Goal: Task Accomplishment & Management: Use online tool/utility

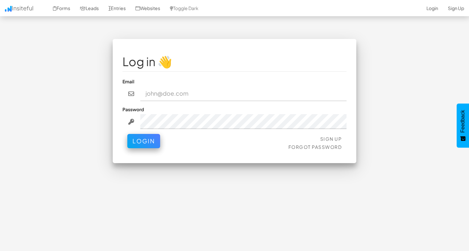
type input "admin@herenow.health"
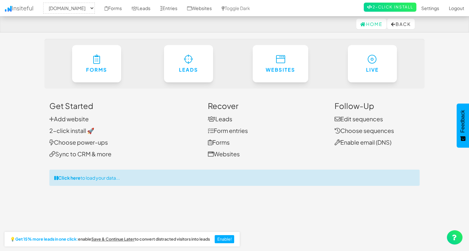
select select "2385"
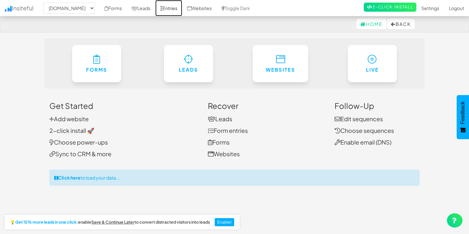
click at [182, 8] on link "Entries" at bounding box center [168, 8] width 27 height 16
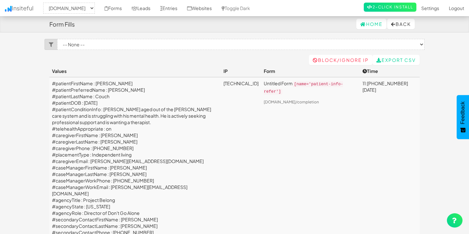
select select "2385"
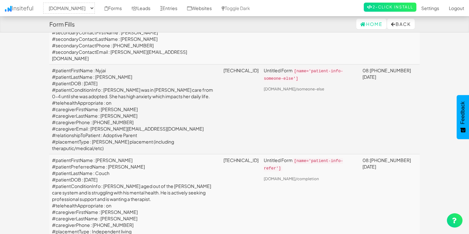
scroll to position [188, 0]
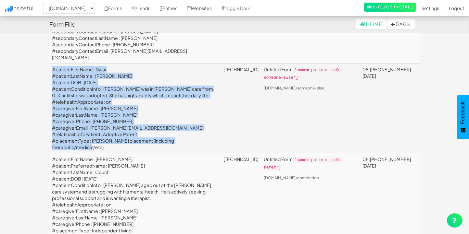
drag, startPoint x: 109, startPoint y: 139, endPoint x: 50, endPoint y: 64, distance: 95.7
click at [50, 64] on td "#patientFirstName : Nyjai #patientLastName : Hoffer #patientDOB : 2009-12-03 #p…" at bounding box center [134, 109] width 171 height 90
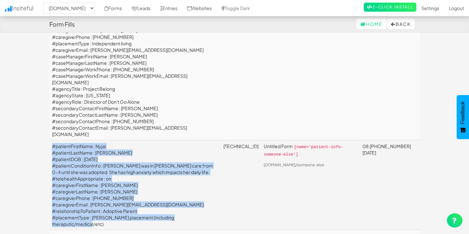
scroll to position [0, 0]
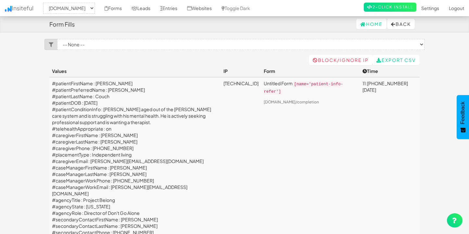
click at [142, 137] on td "#patientFirstName : Keith #patientPreferredName : Keith #patientLastName : Couc…" at bounding box center [134, 164] width 171 height 175
click at [142, 137] on td "#patientFirstName : [PERSON_NAME] #patientPreferredName : [PERSON_NAME] #patien…" at bounding box center [134, 164] width 171 height 175
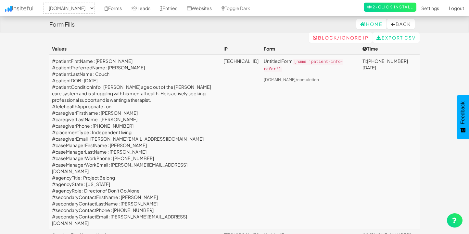
scroll to position [21, 0]
click at [182, 9] on link "Entries" at bounding box center [168, 8] width 27 height 16
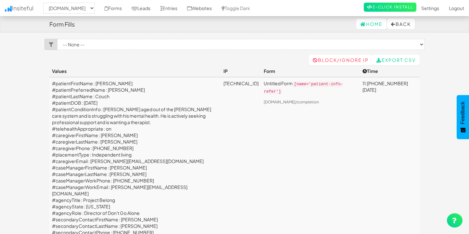
select select "2385"
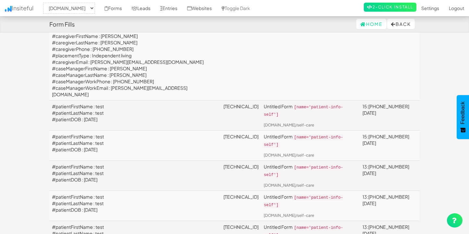
scroll to position [403, 0]
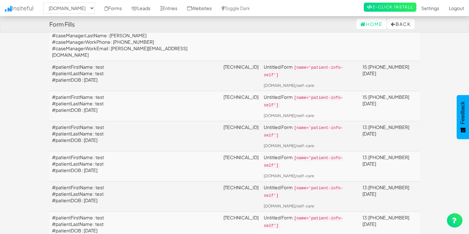
drag, startPoint x: 115, startPoint y: 158, endPoint x: 57, endPoint y: 157, distance: 58.4
click at [57, 157] on td "#patientFirstName : test #patientLastName : test #patientDOB : 2025-09-11" at bounding box center [134, 166] width 171 height 30
drag, startPoint x: 111, startPoint y: 166, endPoint x: 33, endPoint y: 148, distance: 80.6
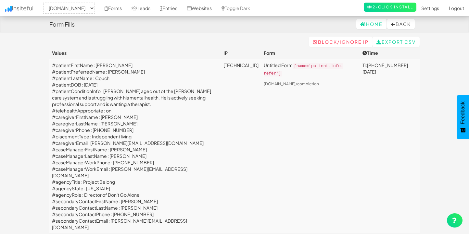
scroll to position [17, 0]
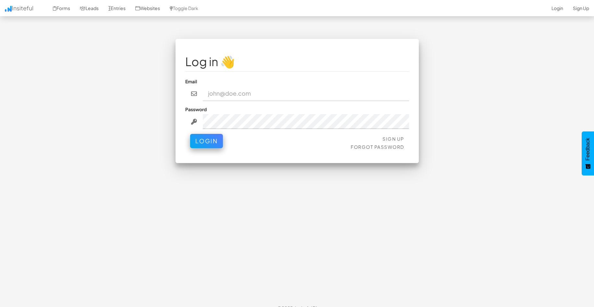
type input "[EMAIL_ADDRESS][DOMAIN_NAME]"
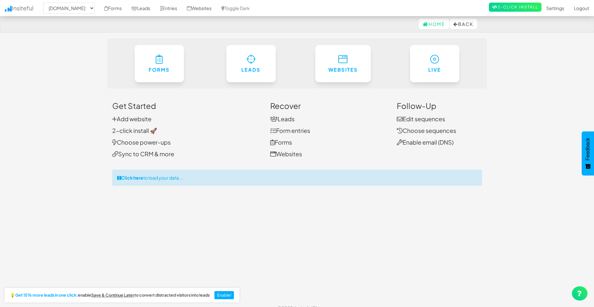
select select "2385"
click at [178, 10] on link "Entries" at bounding box center [168, 8] width 27 height 16
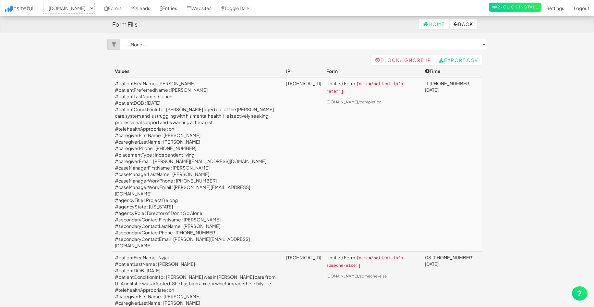
select select "2385"
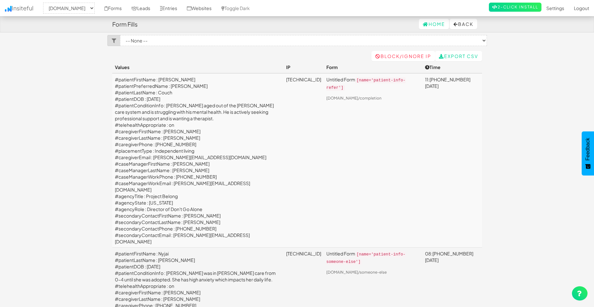
scroll to position [5, 0]
click at [169, 156] on td "#patientFirstName : [PERSON_NAME] #patientPreferredName : [PERSON_NAME] #patien…" at bounding box center [197, 159] width 171 height 175
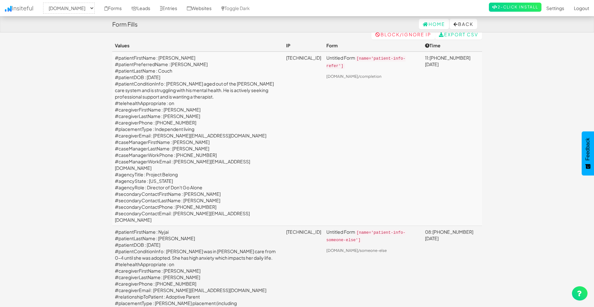
scroll to position [0, 0]
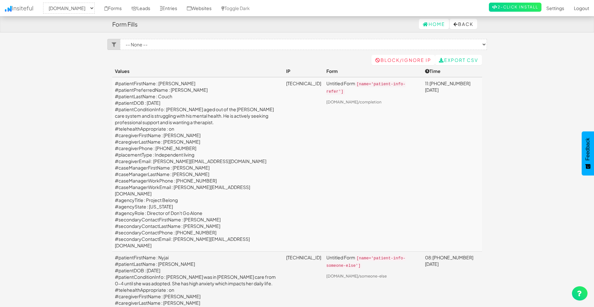
click at [118, 85] on td "#patientFirstName : [PERSON_NAME] #patientPreferredName : [PERSON_NAME] #patien…" at bounding box center [197, 164] width 171 height 175
